Goal: Navigation & Orientation: Find specific page/section

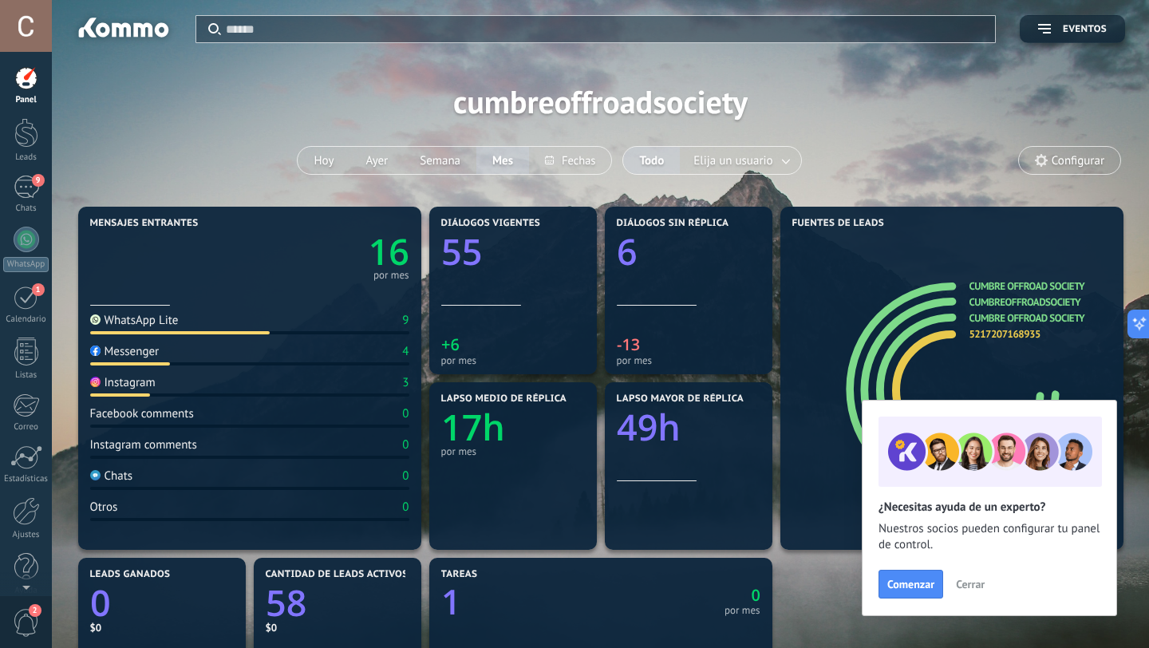
click at [967, 580] on span "Cerrar" at bounding box center [970, 584] width 29 height 11
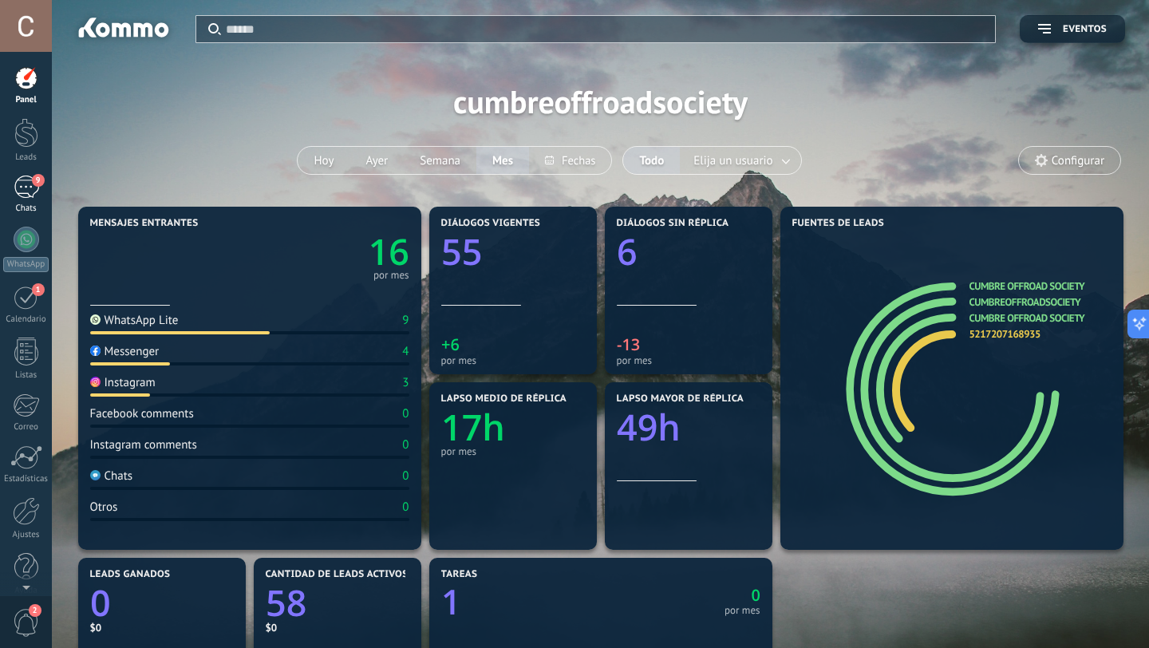
click at [25, 179] on div "9" at bounding box center [27, 187] width 26 height 23
